Goal: Task Accomplishment & Management: Use online tool/utility

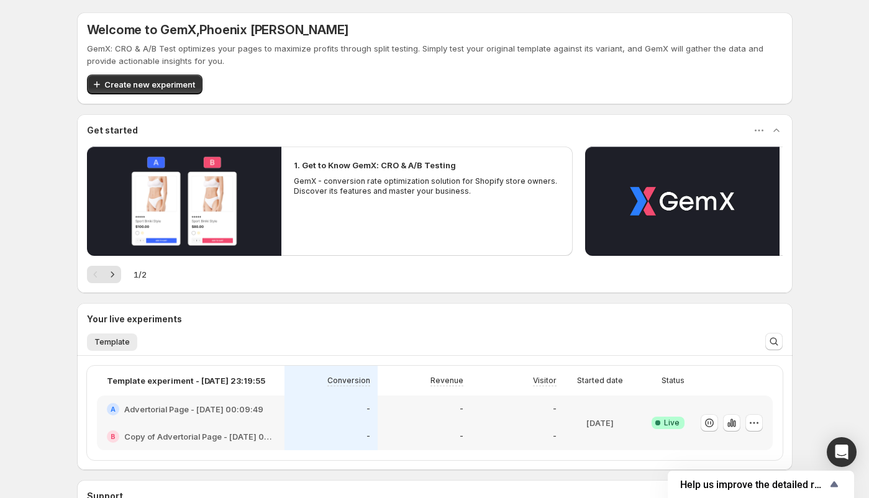
scroll to position [129, 0]
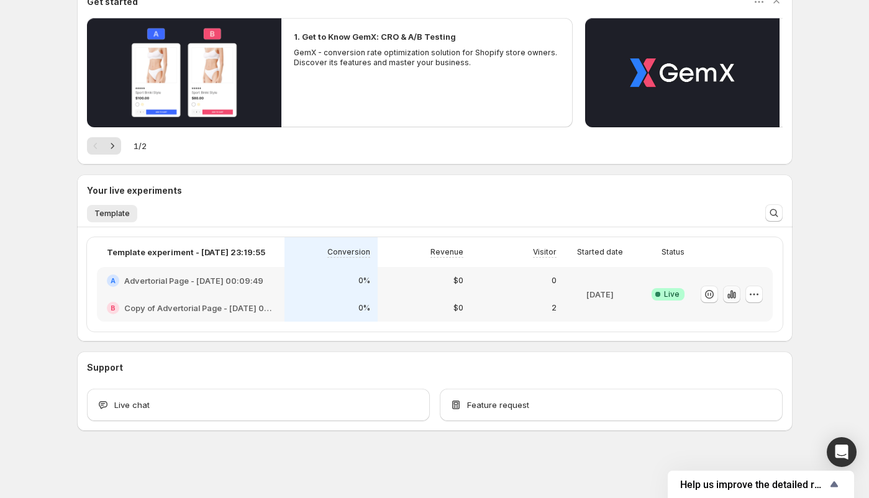
click at [732, 296] on icon "button" at bounding box center [731, 294] width 2 height 8
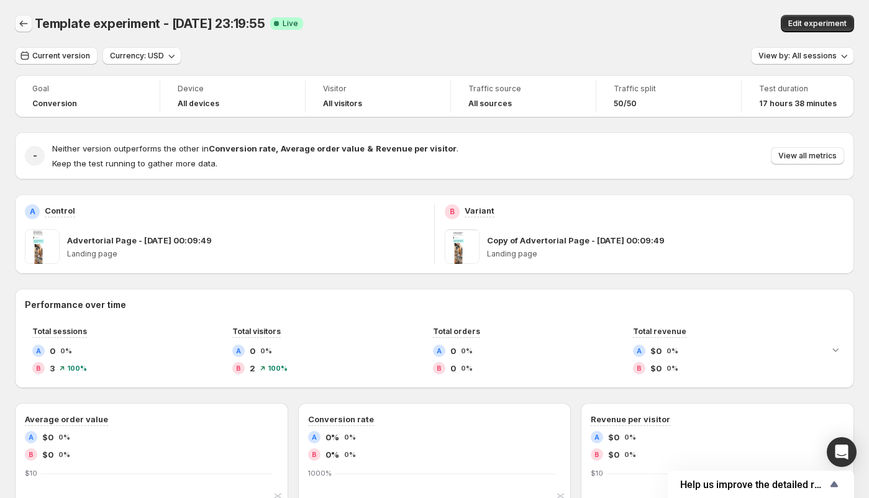
click at [27, 25] on icon "Back" at bounding box center [23, 23] width 12 height 12
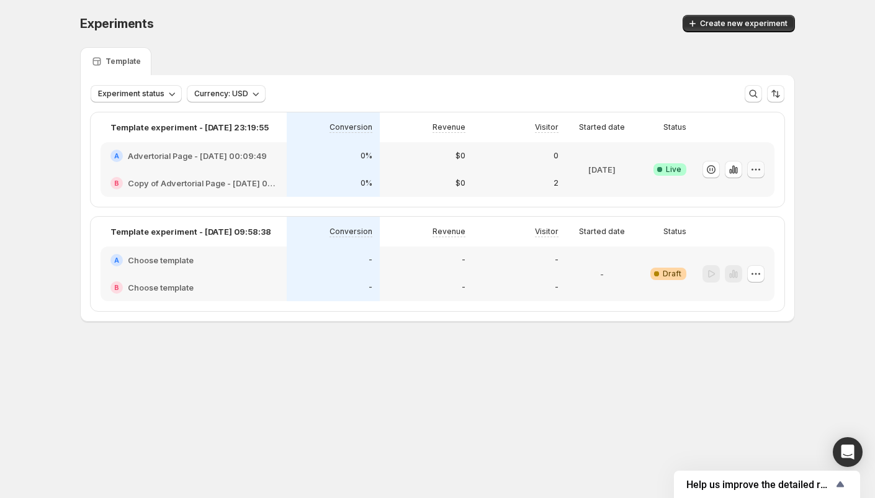
click at [753, 170] on icon "button" at bounding box center [756, 169] width 12 height 12
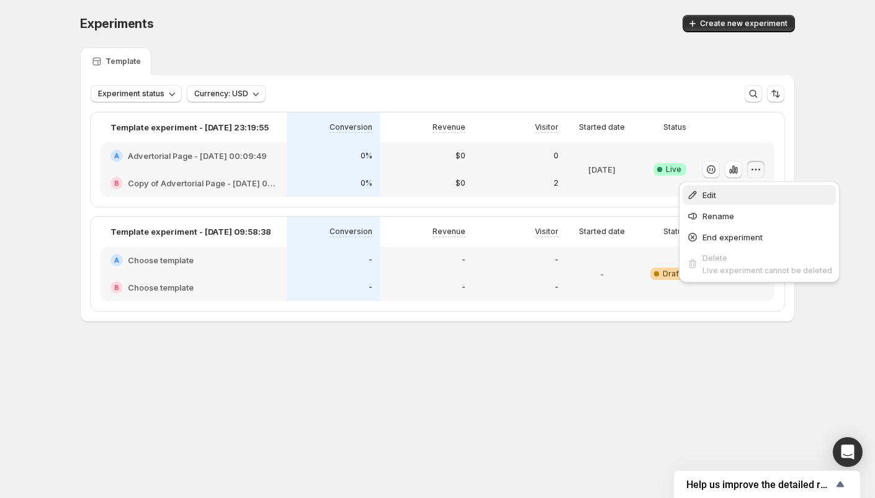
click at [729, 192] on span "Edit" at bounding box center [768, 195] width 130 height 12
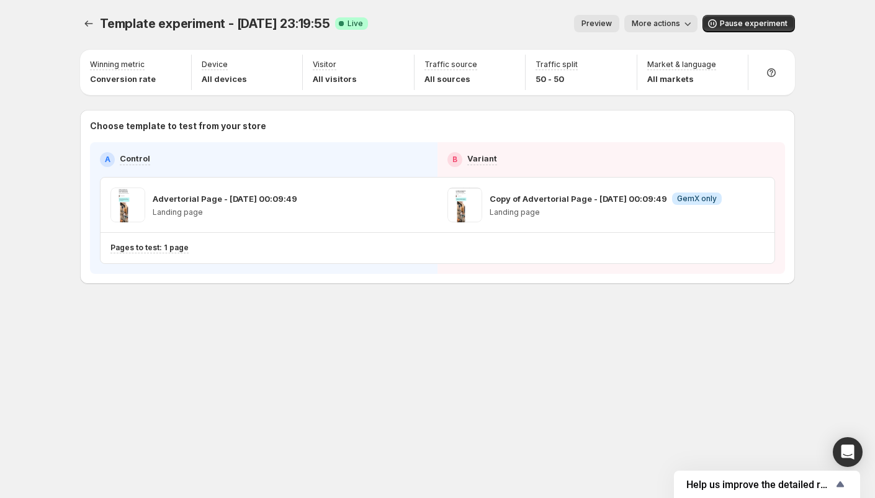
click at [679, 32] on div "Template experiment - [DATE] 23:19:55. This page is ready Template experiment -…" at bounding box center [437, 23] width 715 height 47
click at [678, 27] on span "More actions" at bounding box center [656, 24] width 48 height 10
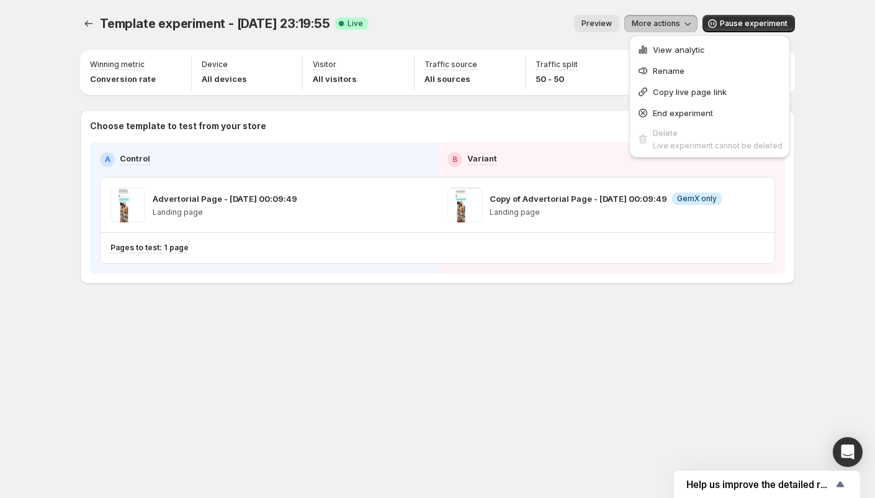
click at [672, 22] on span "More actions" at bounding box center [656, 24] width 48 height 10
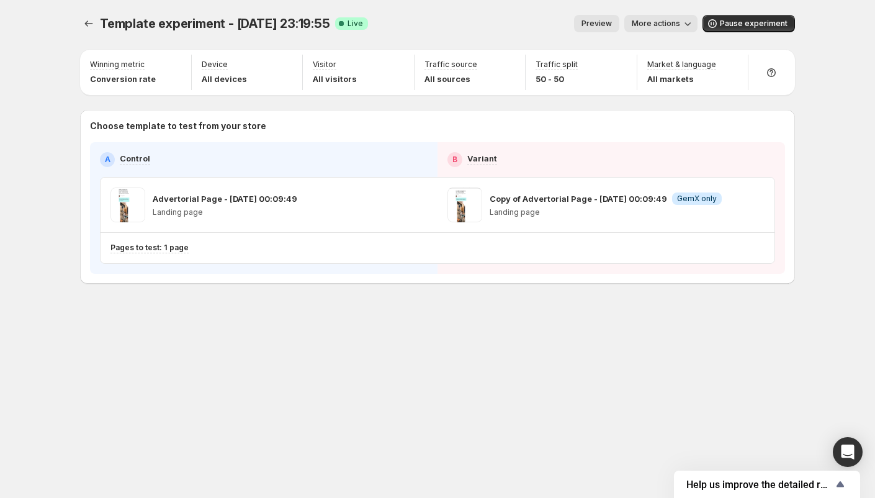
drag, startPoint x: 436, startPoint y: 27, endPoint x: 305, endPoint y: 19, distance: 131.2
click at [435, 26] on div "Preview More actions" at bounding box center [538, 23] width 320 height 17
click at [97, 22] on button "Experiments" at bounding box center [88, 23] width 17 height 17
